Goal: Entertainment & Leisure: Browse casually

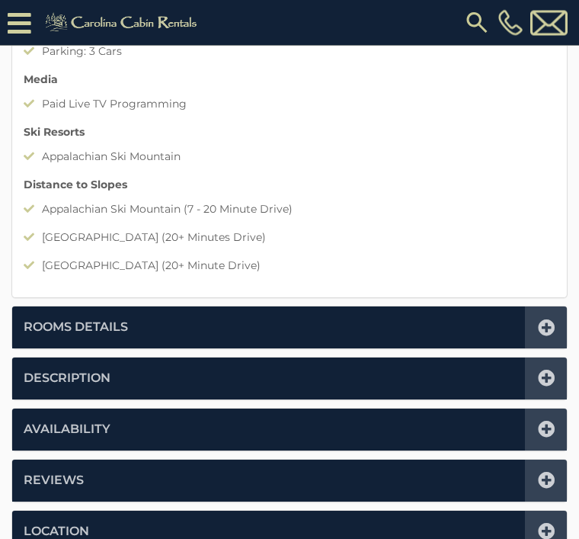
scroll to position [1333, 0]
click at [544, 526] on icon at bounding box center [546, 531] width 17 height 17
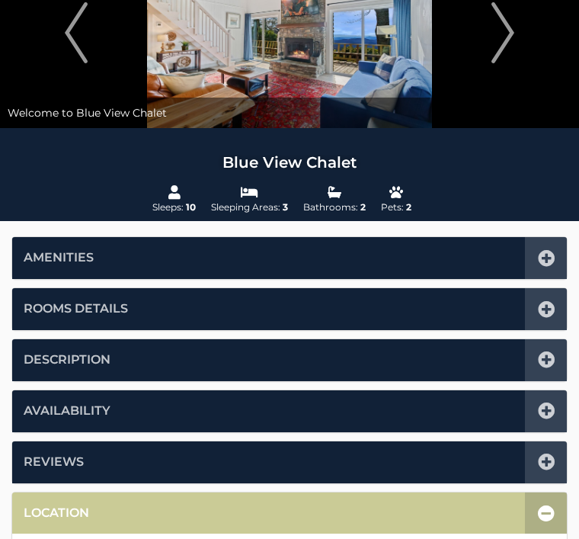
scroll to position [0, 0]
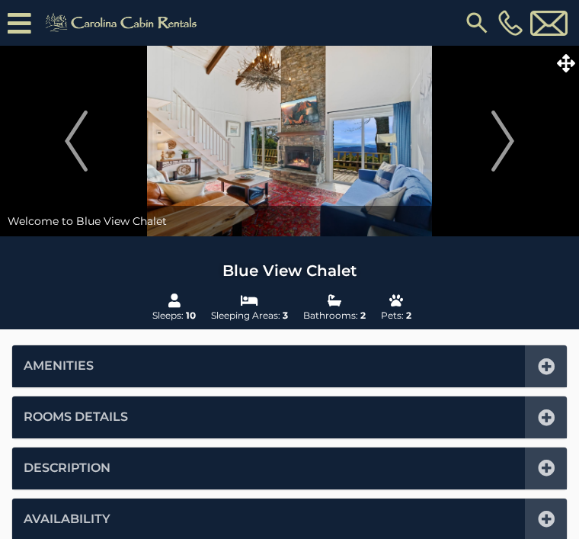
click at [498, 142] on img "Next" at bounding box center [503, 141] width 23 height 61
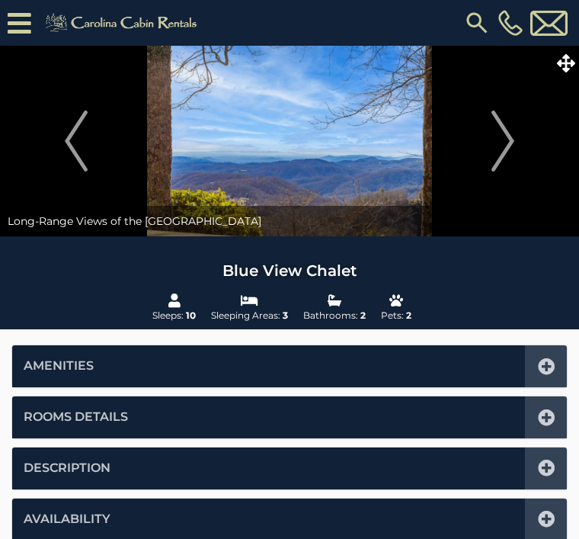
click at [511, 141] on img "Next" at bounding box center [503, 141] width 23 height 61
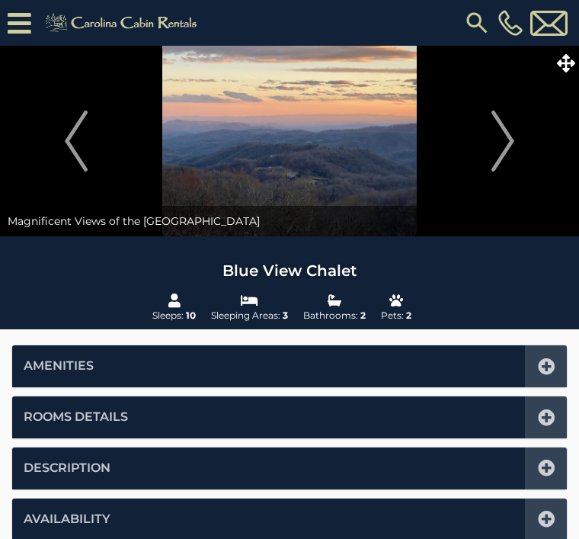
click at [500, 151] on img "Next" at bounding box center [503, 141] width 23 height 61
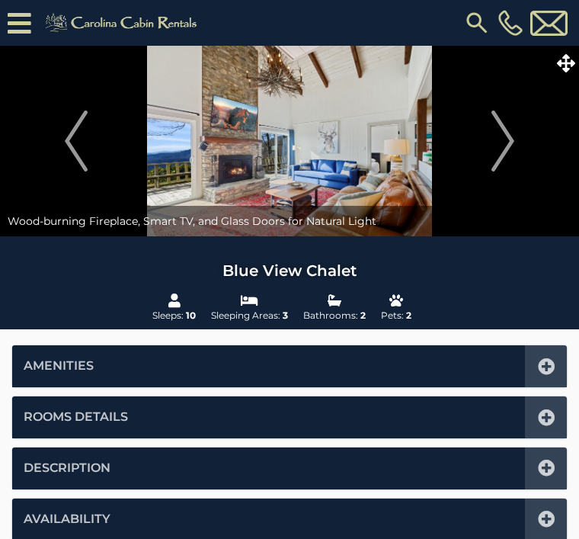
click at [512, 136] on img "Next" at bounding box center [503, 141] width 23 height 61
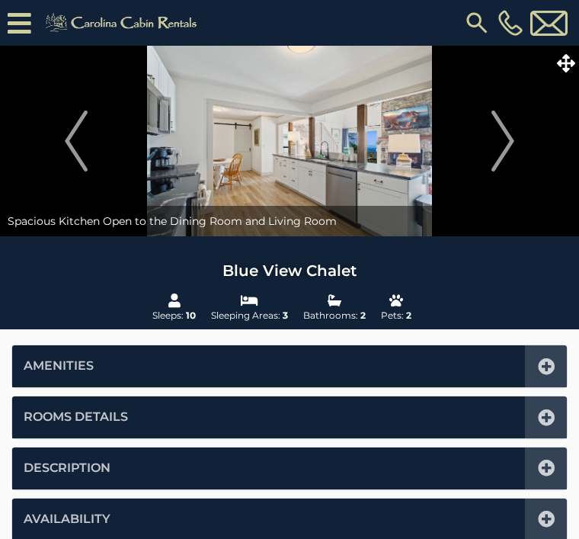
click at [512, 138] on img "Next" at bounding box center [503, 141] width 23 height 61
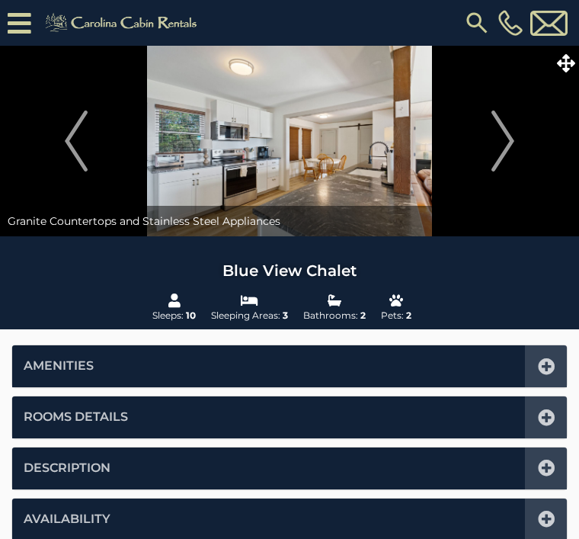
click at [515, 143] on img "Next" at bounding box center [503, 141] width 23 height 61
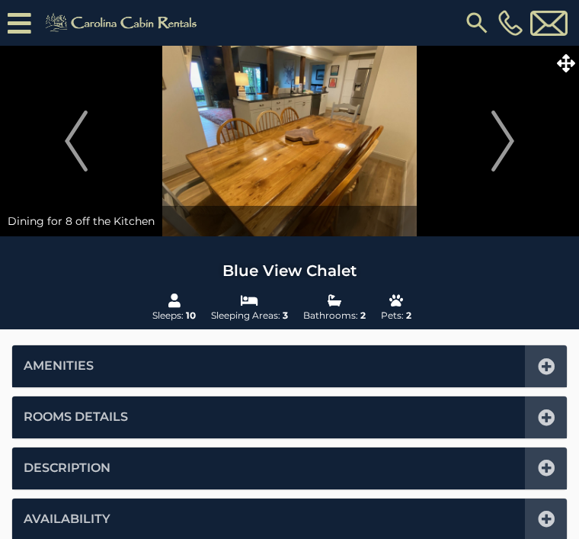
click at [518, 135] on button "Next" at bounding box center [503, 141] width 137 height 191
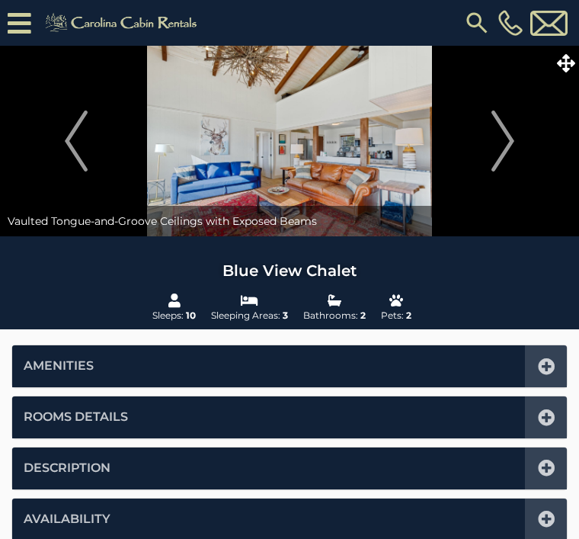
click at [512, 139] on img "Next" at bounding box center [503, 141] width 23 height 61
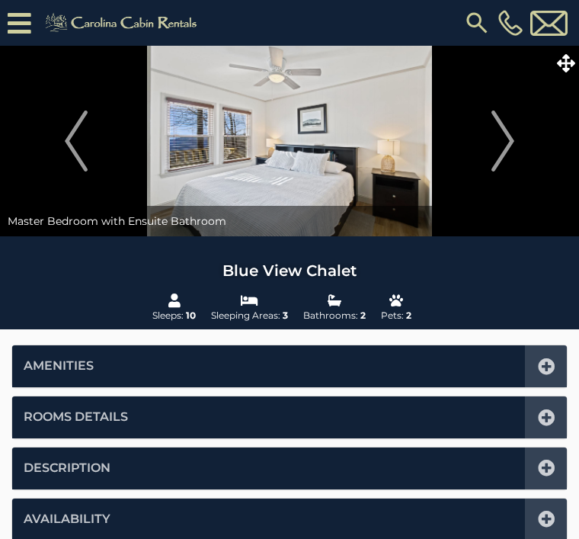
click at [509, 145] on img "Next" at bounding box center [503, 141] width 23 height 61
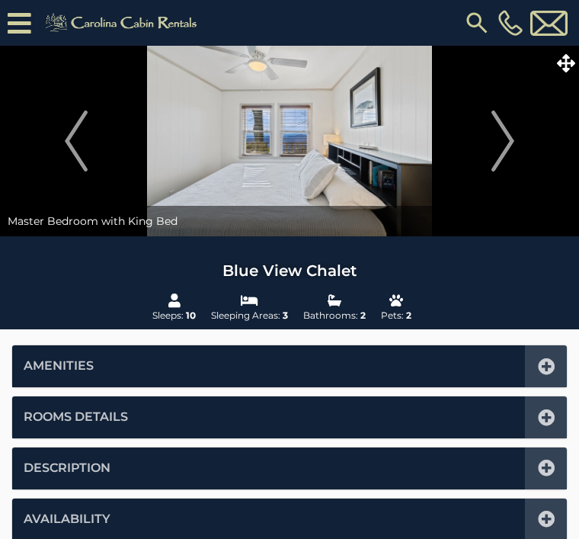
click at [75, 140] on img "Previous" at bounding box center [76, 141] width 23 height 61
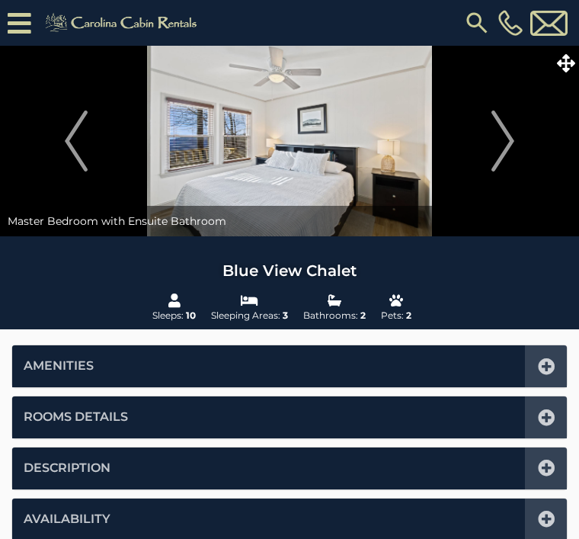
click at [505, 143] on img "Next" at bounding box center [503, 141] width 23 height 61
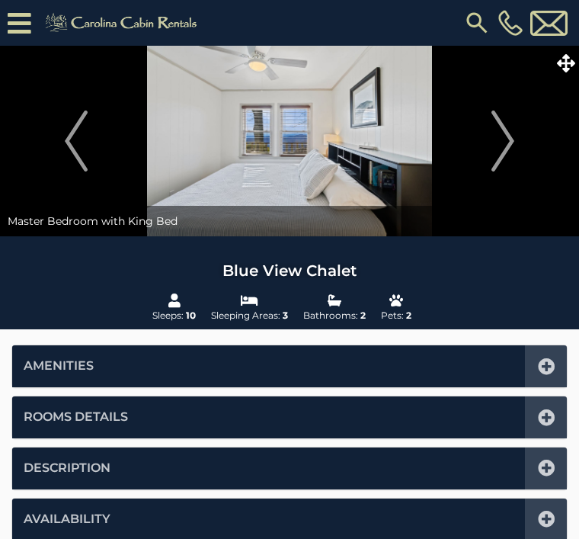
click at [512, 140] on img "Next" at bounding box center [503, 141] width 23 height 61
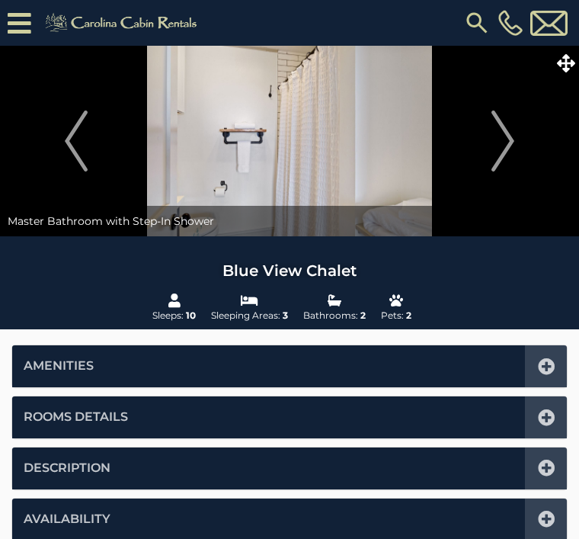
click at [502, 142] on img "Next" at bounding box center [503, 141] width 23 height 61
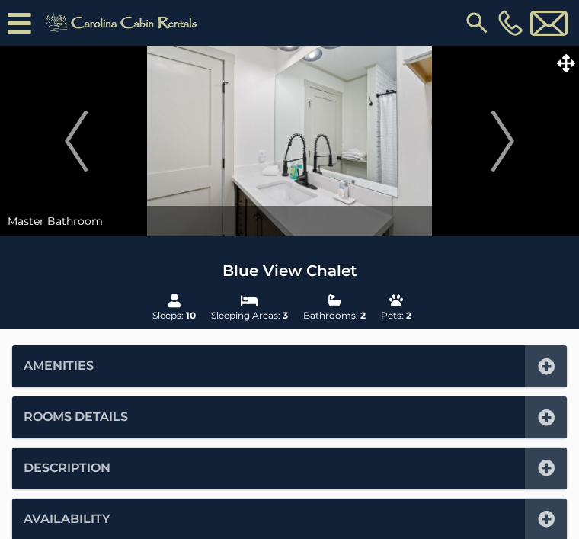
click at [508, 143] on img "Next" at bounding box center [503, 141] width 23 height 61
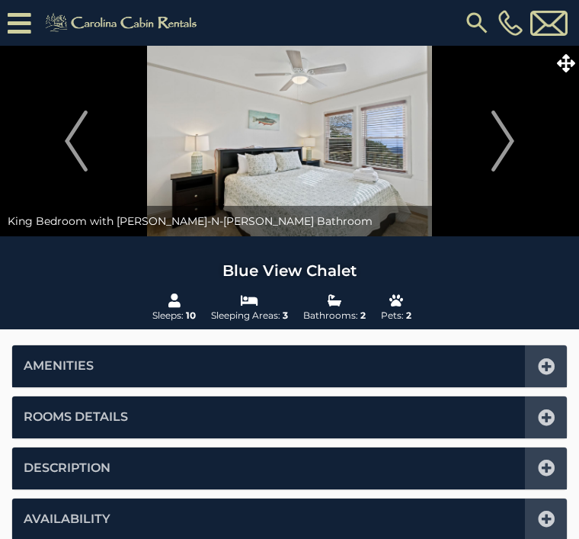
click at [515, 138] on img "Next" at bounding box center [503, 141] width 23 height 61
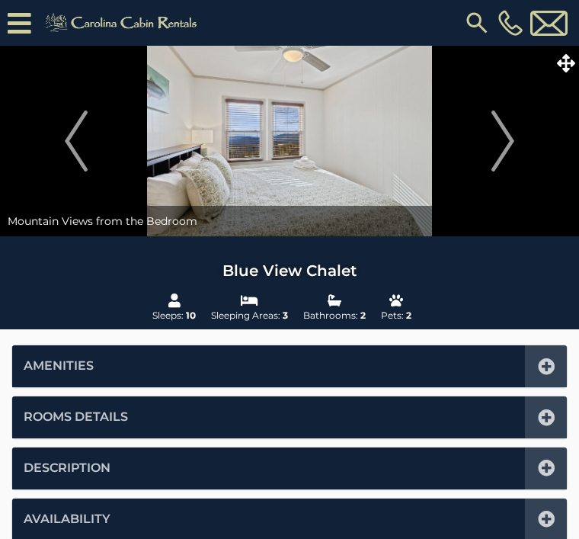
click at [510, 146] on img "Next" at bounding box center [503, 141] width 23 height 61
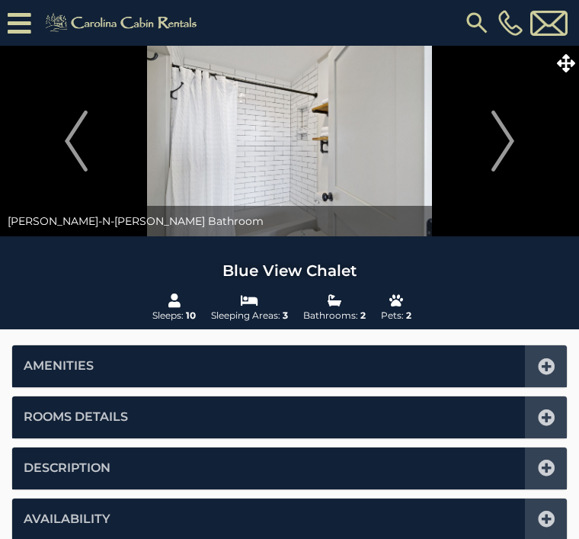
click at [515, 137] on img "Next" at bounding box center [503, 141] width 23 height 61
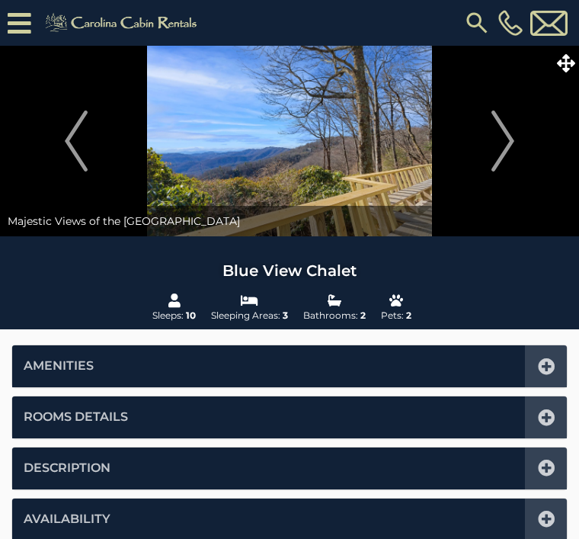
click at [511, 144] on img "Next" at bounding box center [503, 141] width 23 height 61
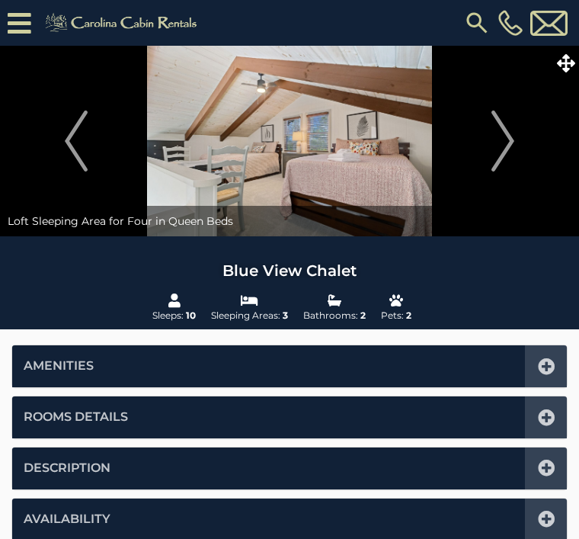
click at [495, 135] on img "Next" at bounding box center [503, 141] width 23 height 61
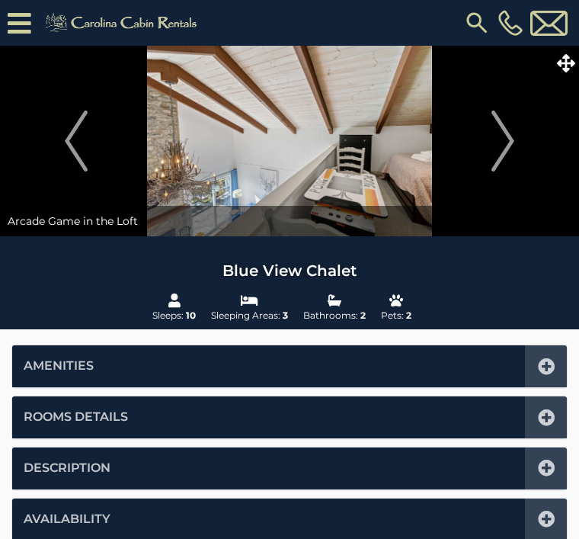
click at [73, 138] on img "Previous" at bounding box center [76, 141] width 23 height 61
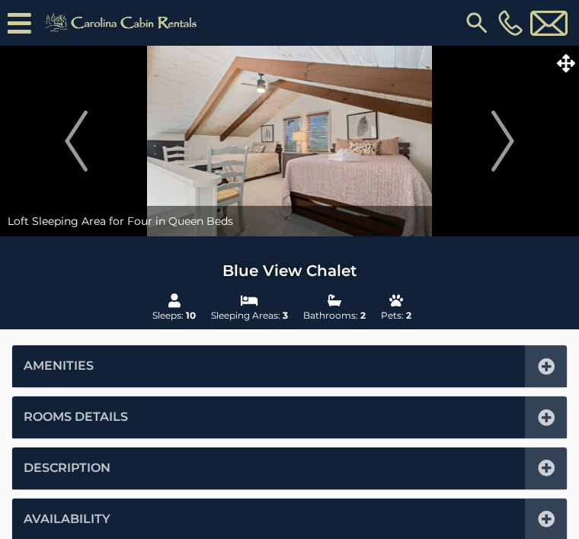
click at [505, 145] on img "Next" at bounding box center [503, 141] width 23 height 61
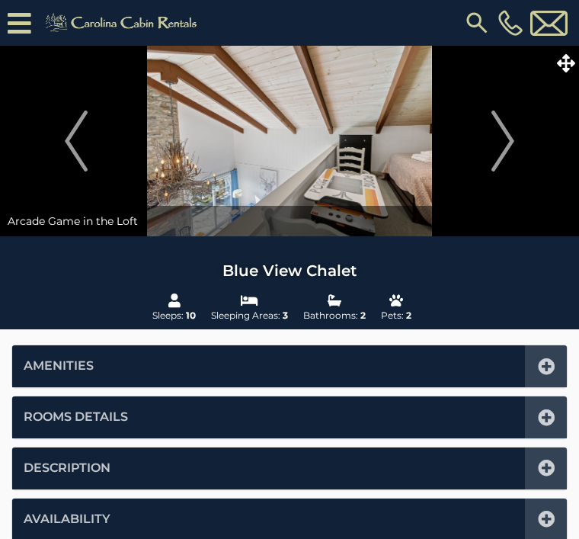
click at [501, 143] on img "Next" at bounding box center [503, 141] width 23 height 61
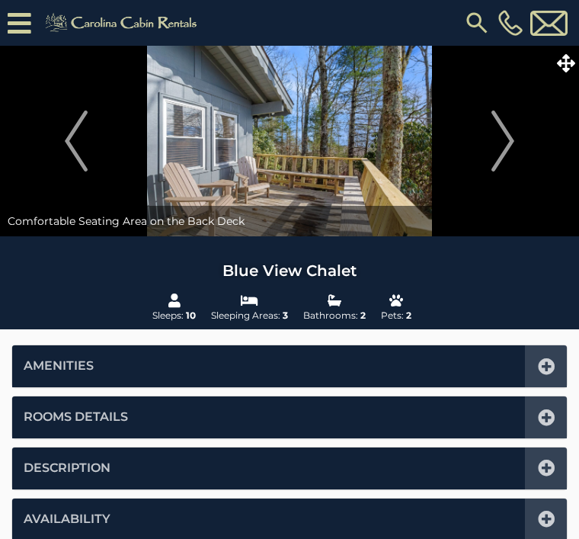
click at [504, 147] on img "Next" at bounding box center [503, 141] width 23 height 61
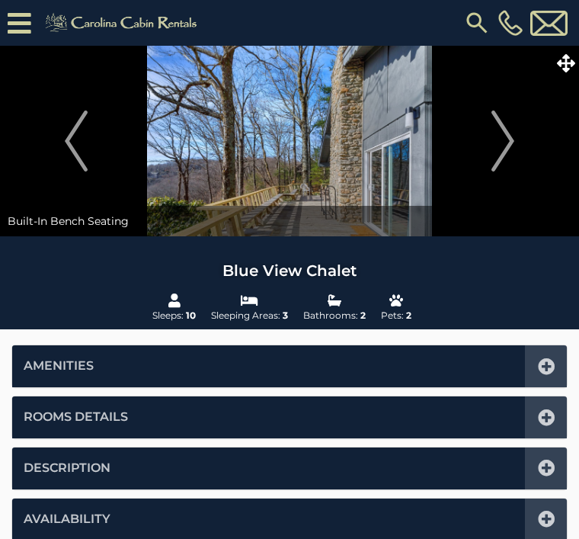
click at [507, 147] on img "Next" at bounding box center [503, 141] width 23 height 61
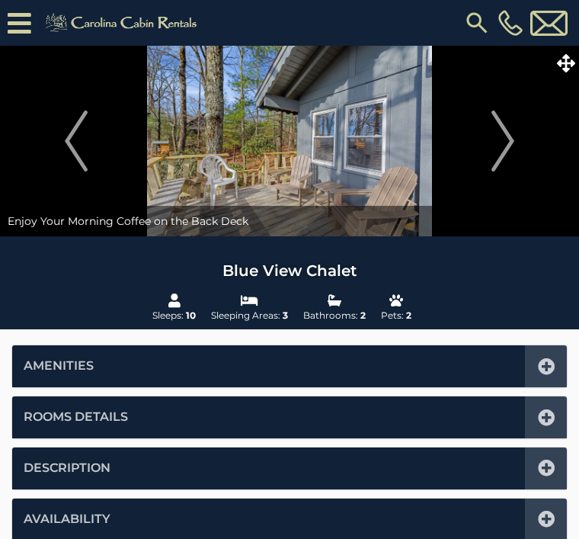
click at [514, 143] on img "Next" at bounding box center [503, 141] width 23 height 61
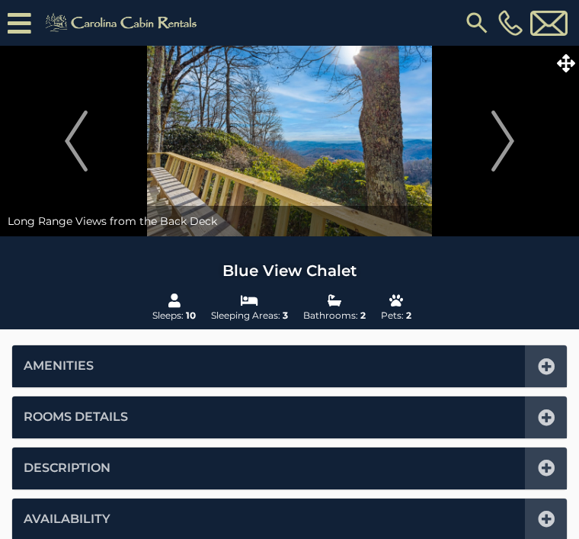
click at [515, 140] on img "Next" at bounding box center [503, 141] width 23 height 61
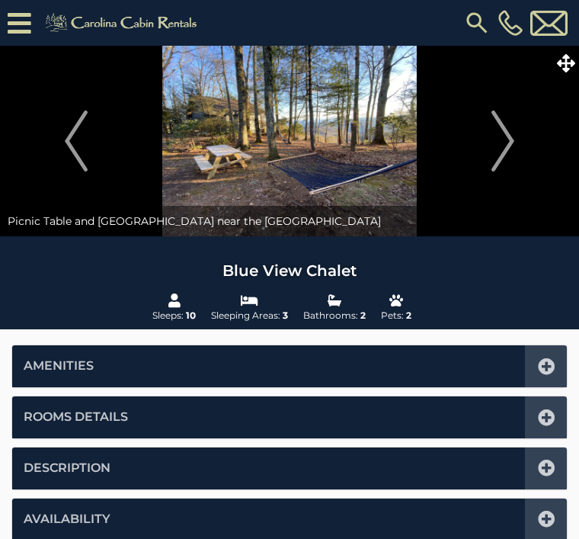
click at [509, 142] on img "Next" at bounding box center [503, 141] width 23 height 61
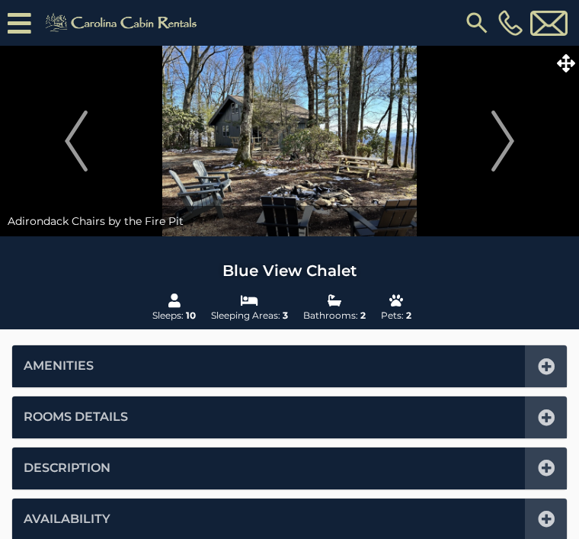
click at [512, 144] on img "Next" at bounding box center [503, 141] width 23 height 61
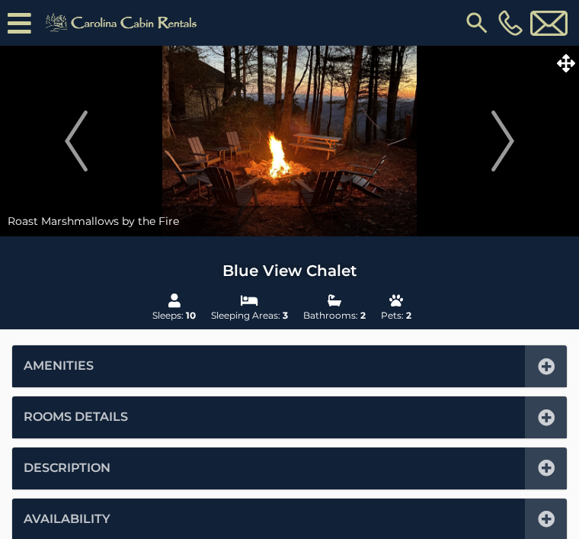
click at [518, 135] on button "Next" at bounding box center [503, 141] width 137 height 191
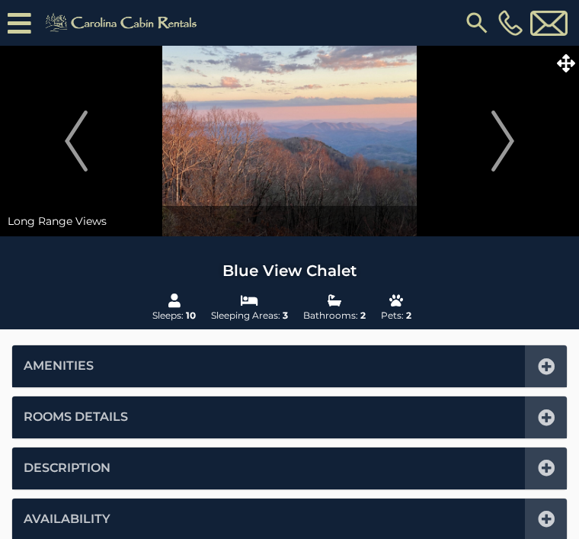
click at [512, 134] on img "Next" at bounding box center [503, 141] width 23 height 61
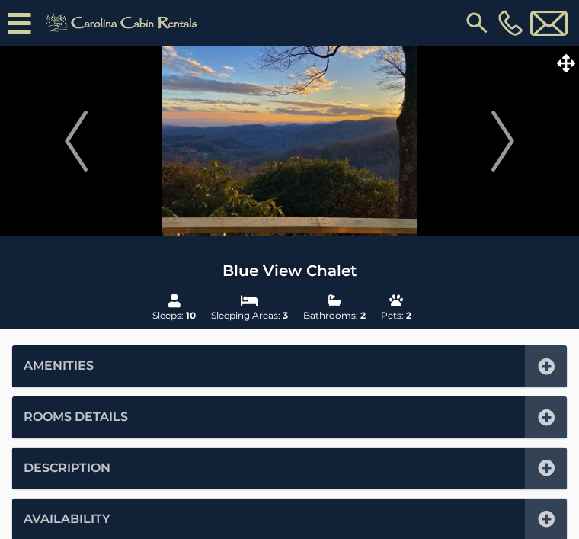
click at [509, 140] on img "Next" at bounding box center [503, 141] width 23 height 61
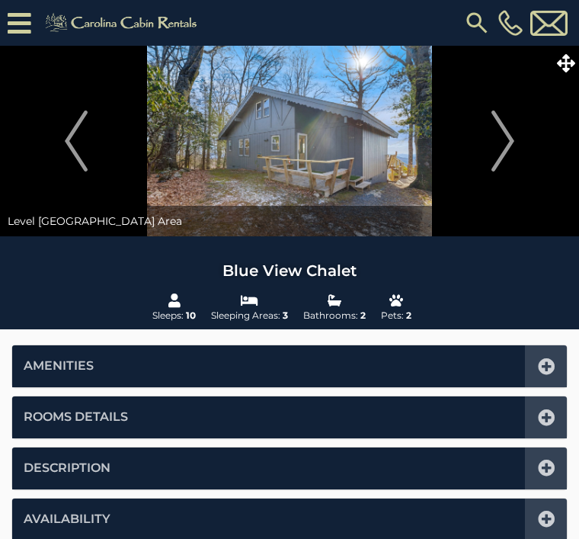
click at [507, 140] on img "Next" at bounding box center [503, 141] width 23 height 61
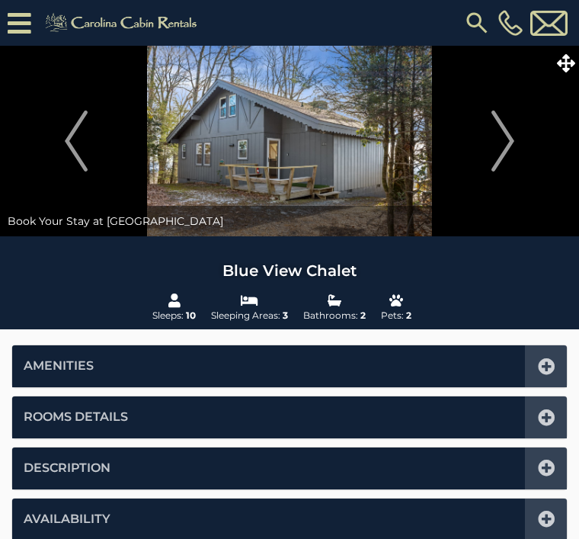
click at [513, 139] on img "Next" at bounding box center [503, 141] width 23 height 61
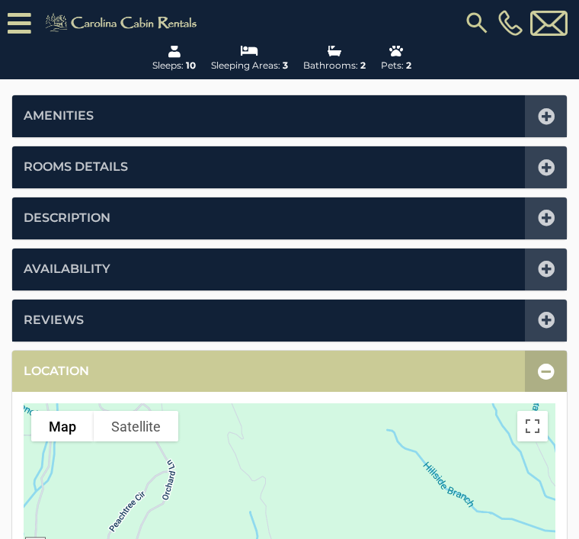
scroll to position [281, 0]
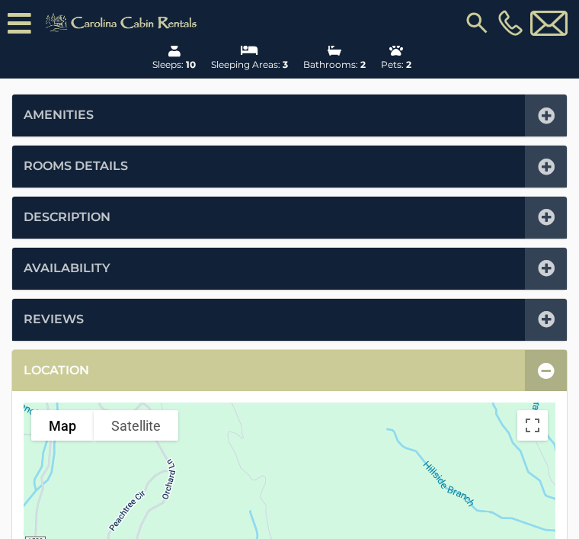
click at [546, 214] on icon at bounding box center [546, 217] width 17 height 17
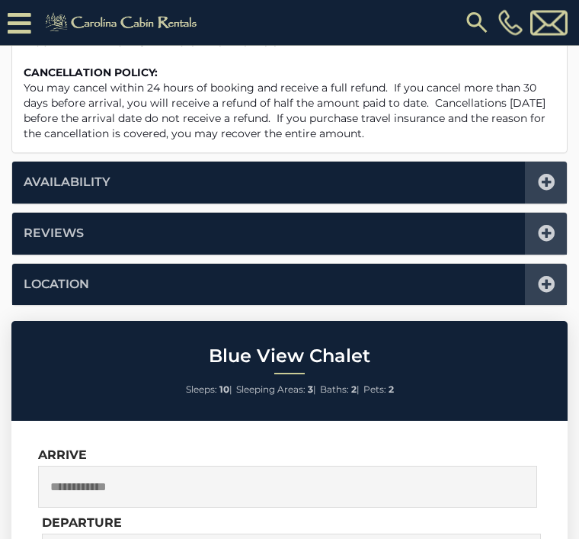
scroll to position [1229, 0]
click at [548, 282] on icon at bounding box center [546, 284] width 17 height 17
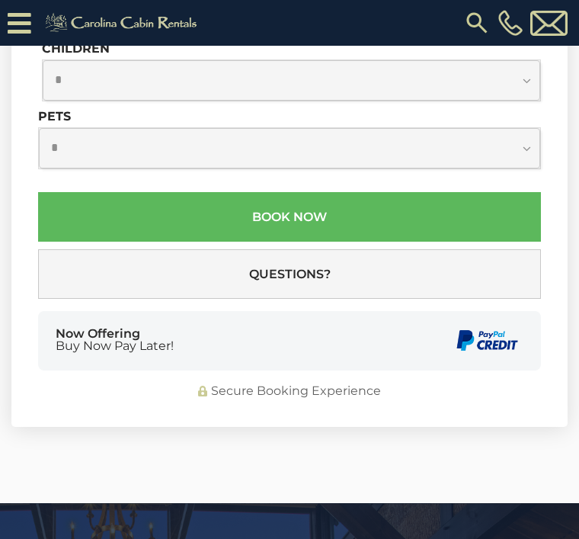
scroll to position [375, 0]
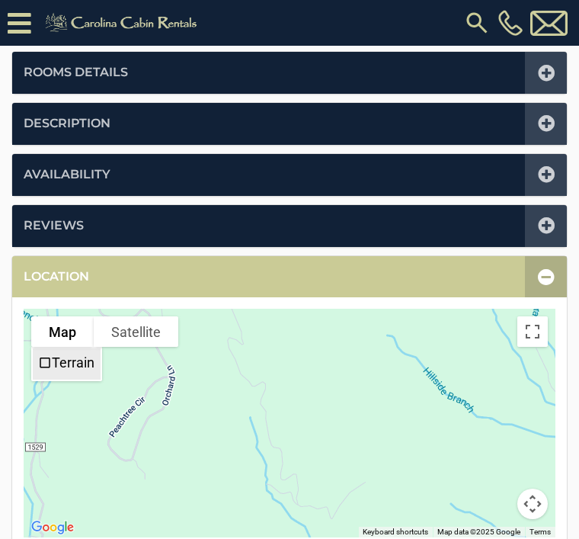
click at [56, 364] on label "Terrain" at bounding box center [73, 362] width 43 height 16
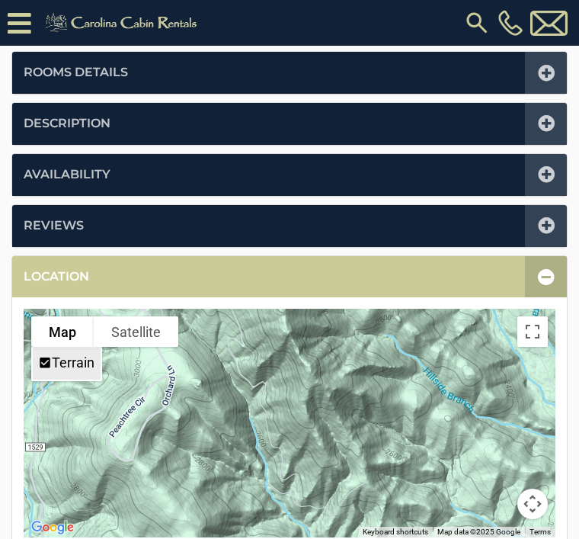
click at [74, 326] on button "Map" at bounding box center [62, 331] width 63 height 30
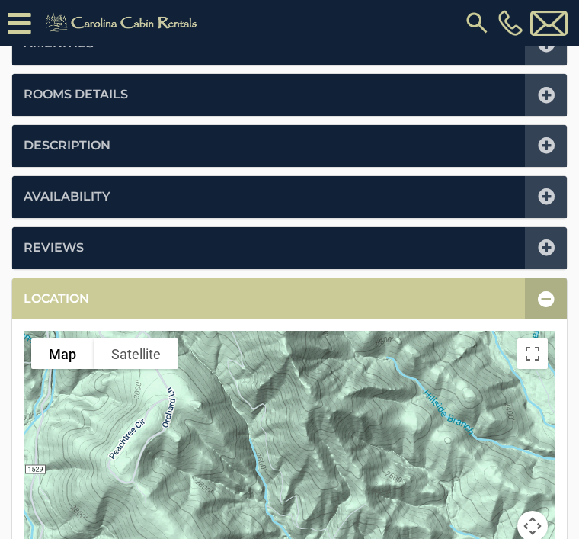
scroll to position [353, 0]
click at [141, 353] on button "Satellite" at bounding box center [136, 353] width 85 height 30
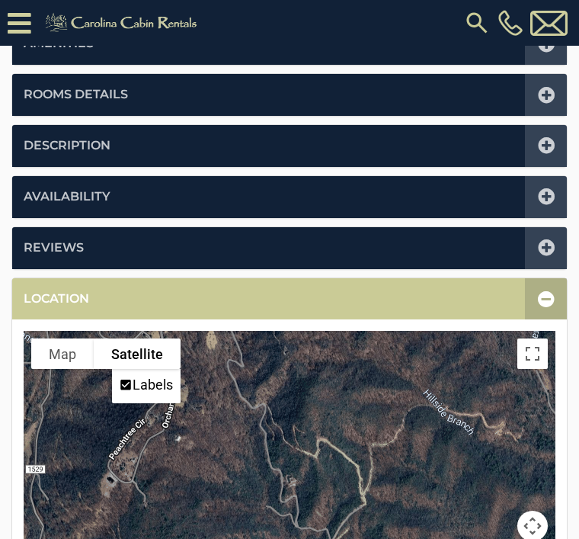
click at [66, 348] on button "Map" at bounding box center [62, 353] width 63 height 30
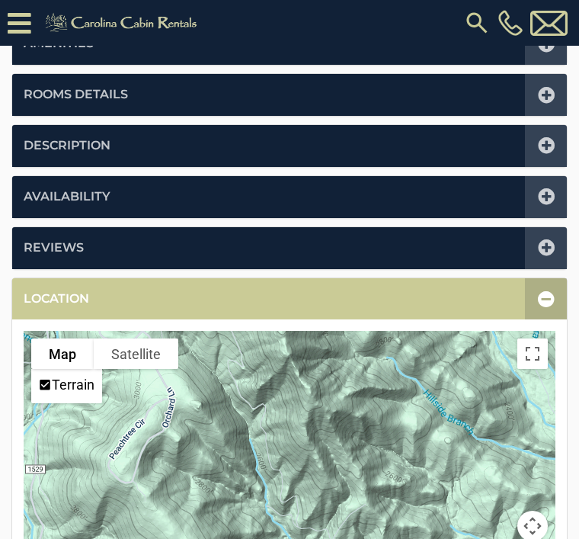
click at [544, 244] on icon at bounding box center [546, 247] width 17 height 17
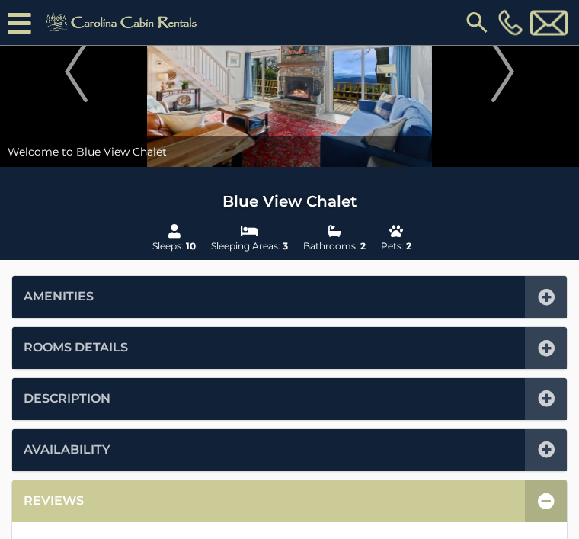
scroll to position [0, 0]
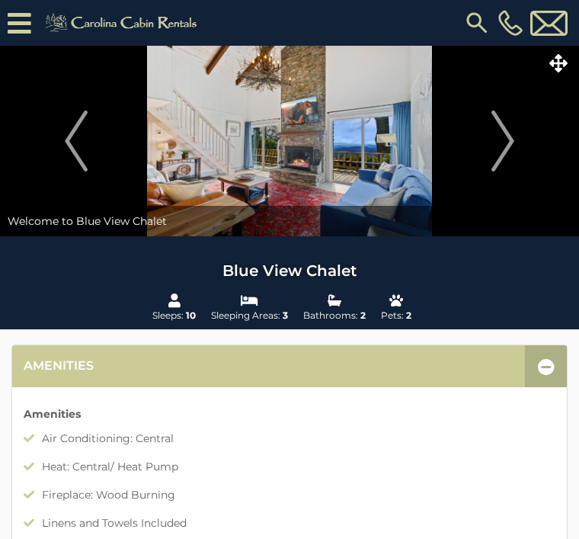
click at [505, 152] on img "Next" at bounding box center [503, 141] width 23 height 61
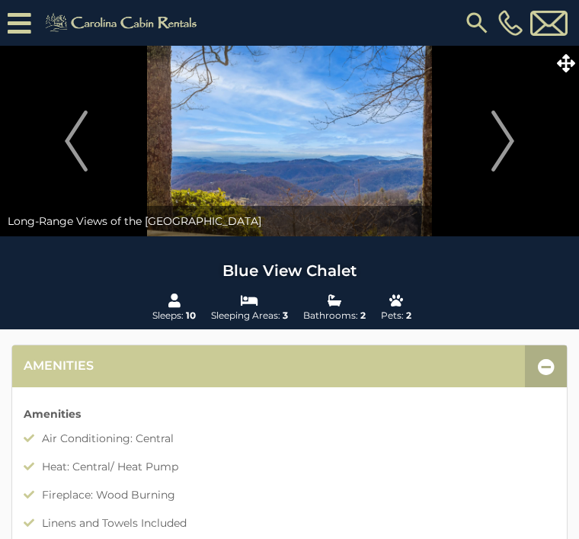
click at [509, 142] on img "Next" at bounding box center [503, 141] width 23 height 61
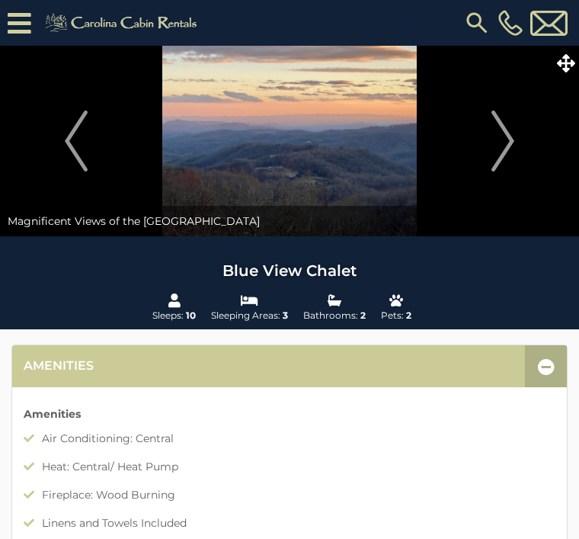
click at [507, 144] on img "Next" at bounding box center [503, 141] width 23 height 61
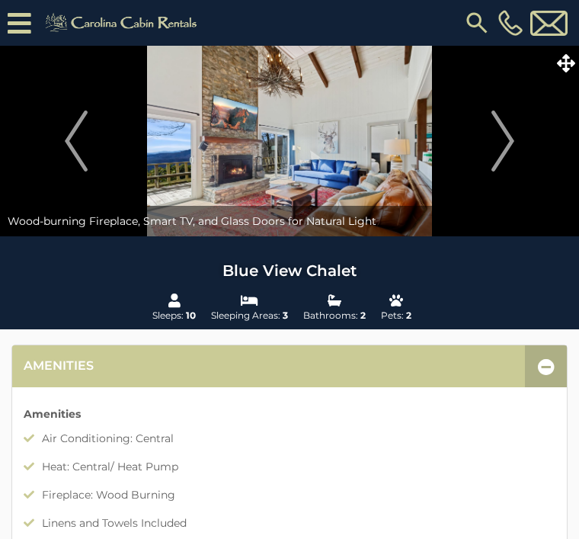
click at [515, 145] on img "Next" at bounding box center [503, 141] width 23 height 61
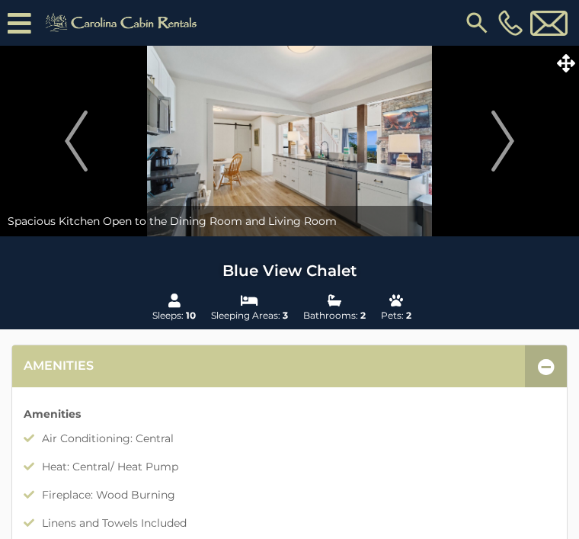
click at [507, 143] on img "Next" at bounding box center [503, 141] width 23 height 61
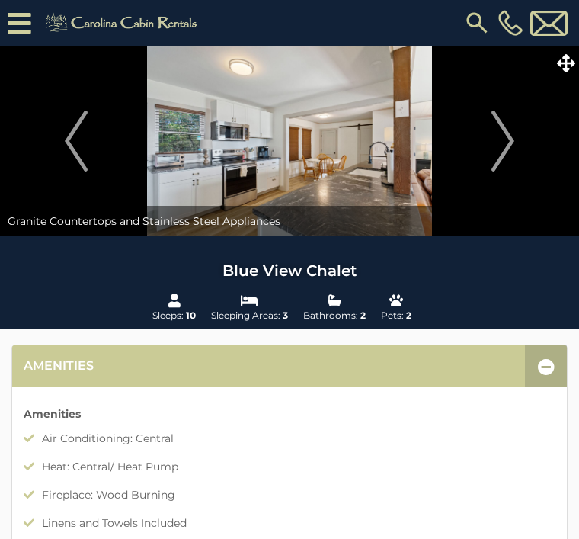
click at [502, 143] on img "Next" at bounding box center [503, 141] width 23 height 61
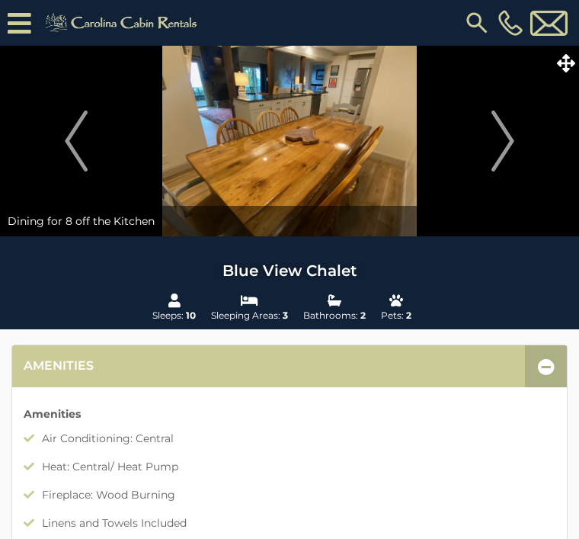
click at [507, 140] on img "Next" at bounding box center [503, 141] width 23 height 61
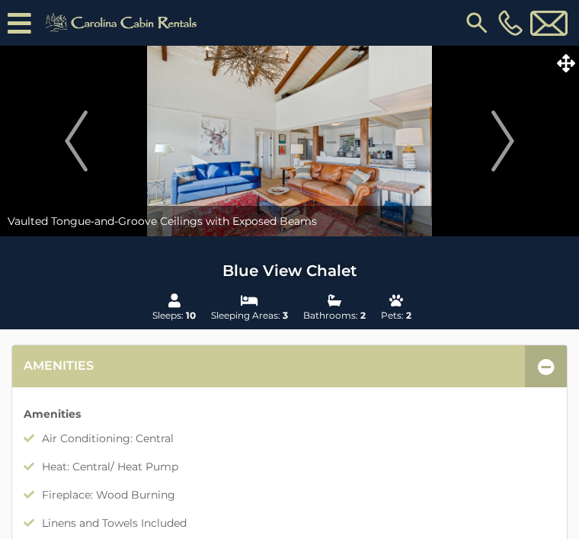
click at [511, 139] on img "Next" at bounding box center [503, 141] width 23 height 61
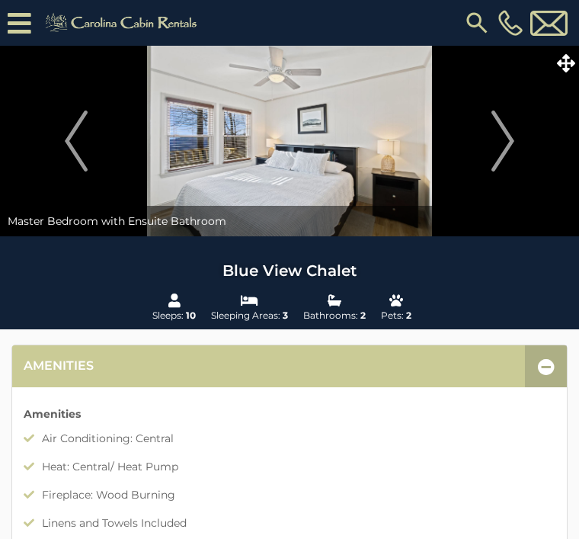
click at [505, 154] on img "Next" at bounding box center [503, 141] width 23 height 61
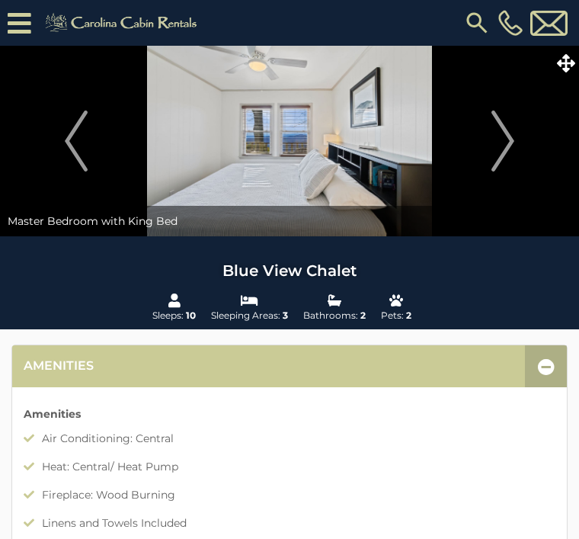
click at [506, 145] on img "Next" at bounding box center [503, 141] width 23 height 61
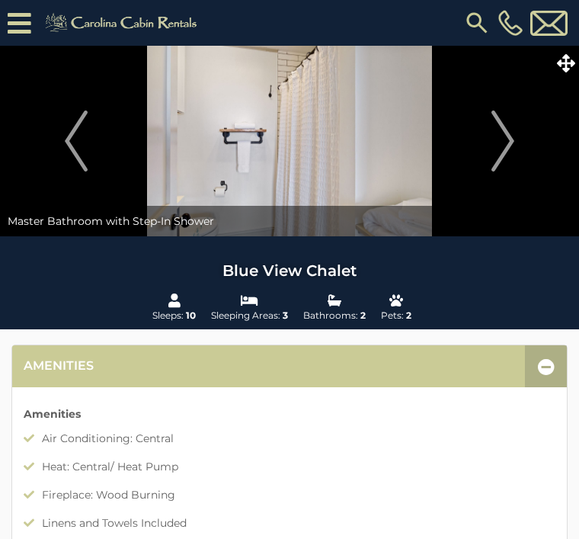
click at [77, 135] on img "Previous" at bounding box center [76, 141] width 23 height 61
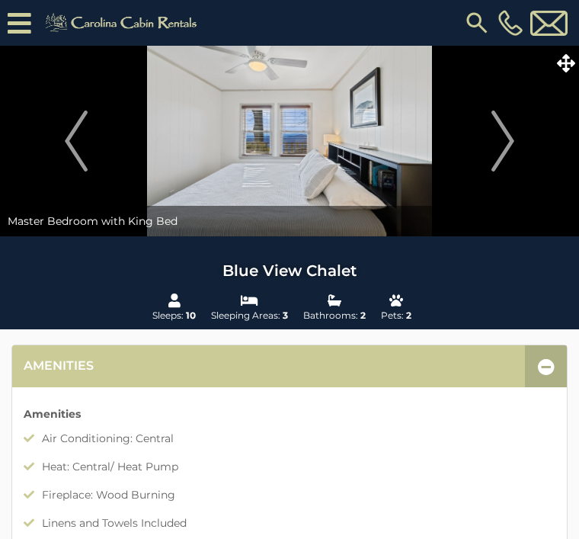
click at [513, 130] on img "Next" at bounding box center [503, 141] width 23 height 61
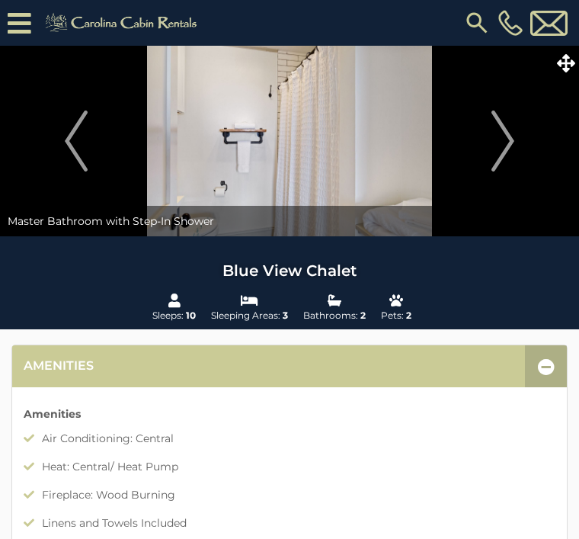
click at [510, 129] on img "Next" at bounding box center [503, 141] width 23 height 61
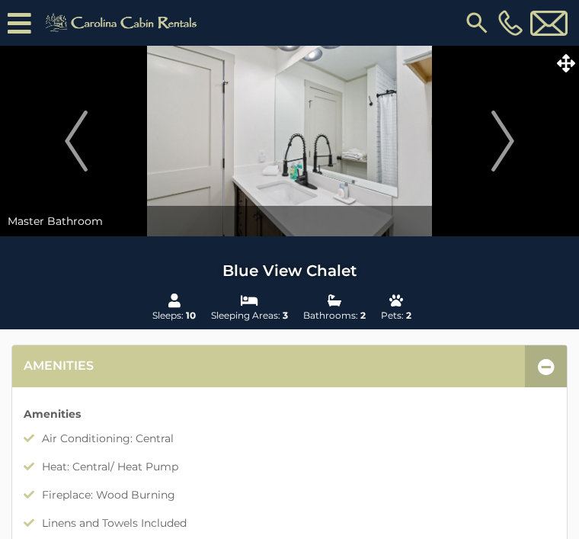
click at [511, 149] on img "Next" at bounding box center [503, 141] width 23 height 61
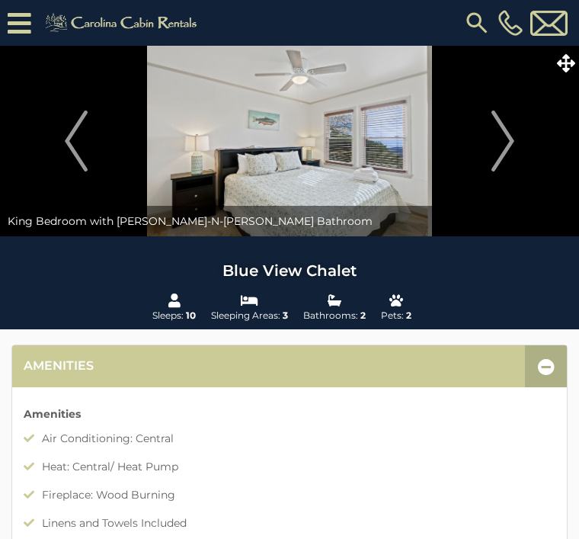
click at [511, 137] on img "Next" at bounding box center [503, 141] width 23 height 61
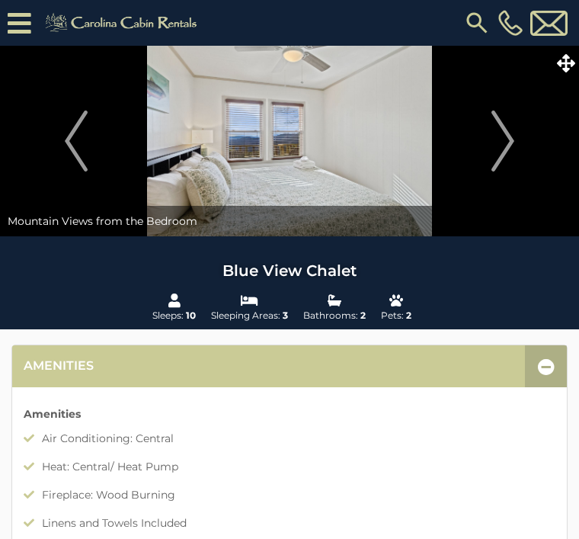
click at [508, 141] on img "Next" at bounding box center [503, 141] width 23 height 61
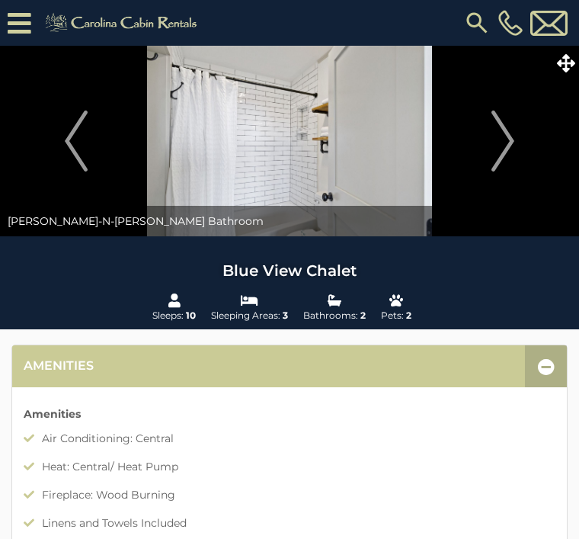
click at [513, 134] on img "Next" at bounding box center [503, 141] width 23 height 61
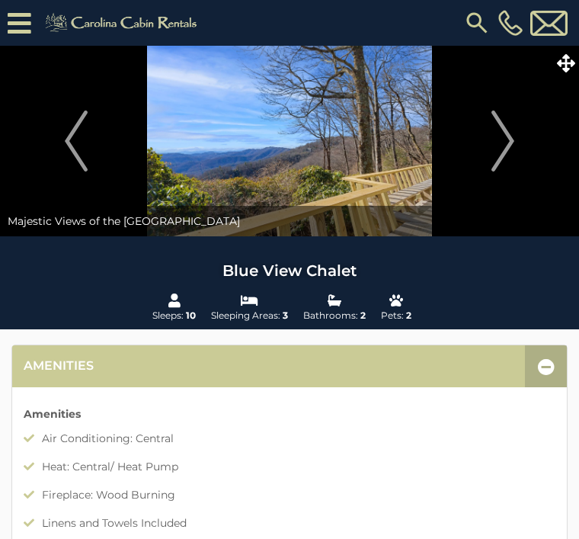
click at [507, 142] on img "Next" at bounding box center [503, 141] width 23 height 61
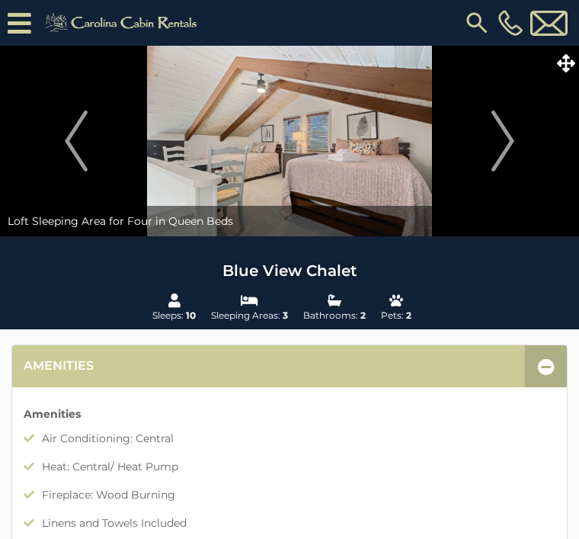
click at [503, 134] on img "Next" at bounding box center [503, 141] width 23 height 61
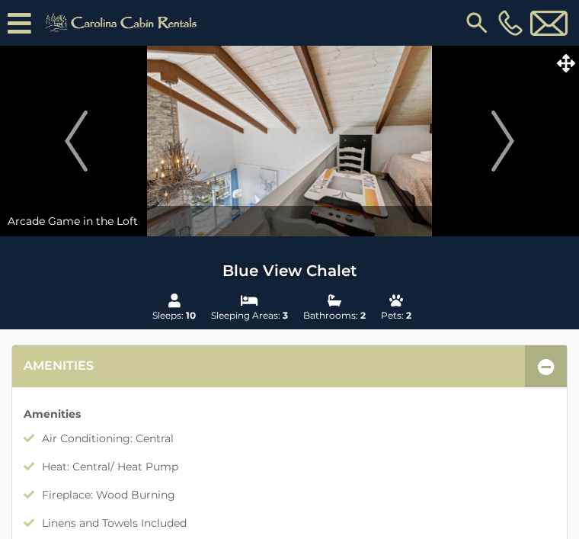
click at [513, 149] on img "Next" at bounding box center [503, 141] width 23 height 61
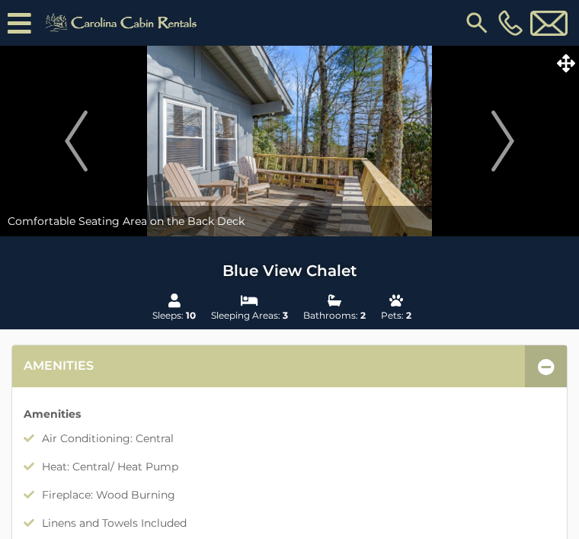
click at [507, 144] on img "Next" at bounding box center [503, 141] width 23 height 61
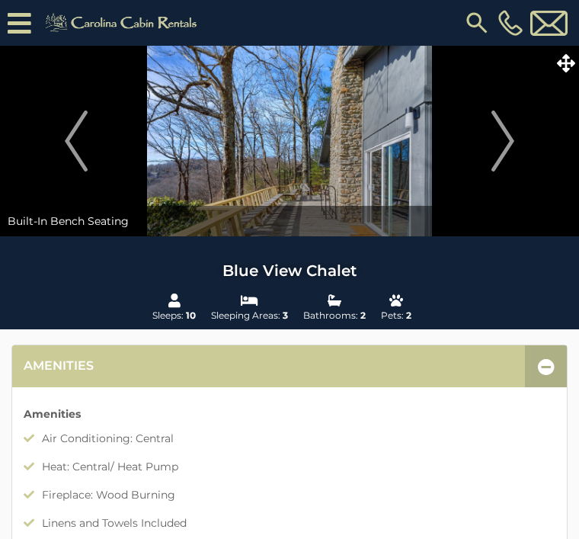
click at [505, 147] on img "Next" at bounding box center [503, 141] width 23 height 61
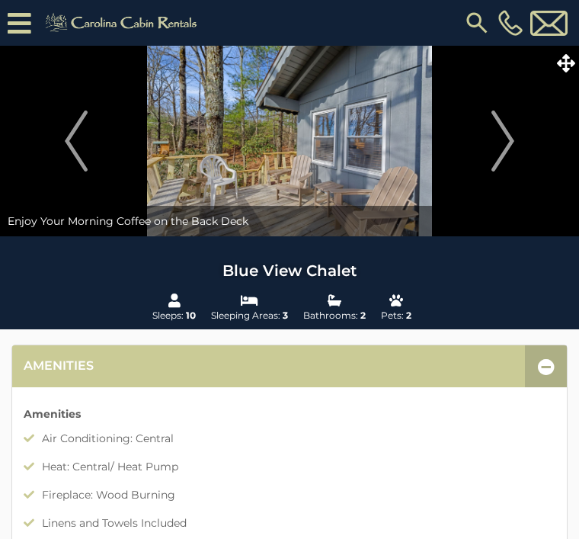
click at [510, 140] on img "Next" at bounding box center [503, 141] width 23 height 61
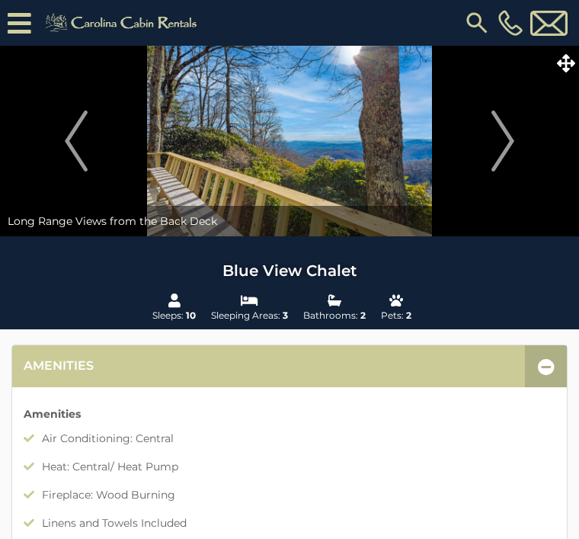
click at [501, 142] on img "Next" at bounding box center [503, 141] width 23 height 61
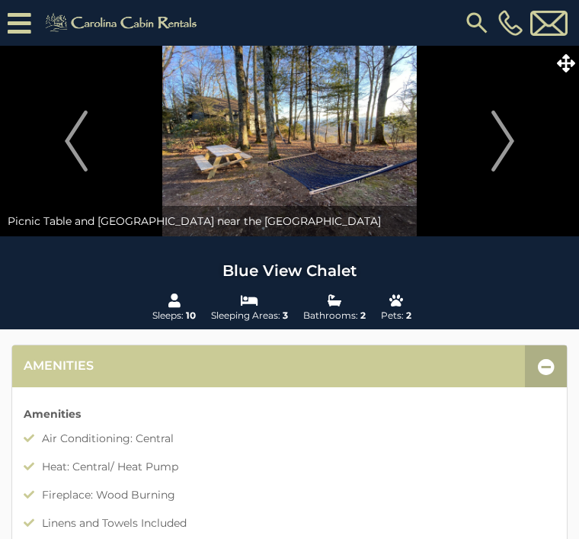
click at [508, 138] on img "Next" at bounding box center [503, 141] width 23 height 61
